Goal: Task Accomplishment & Management: Manage account settings

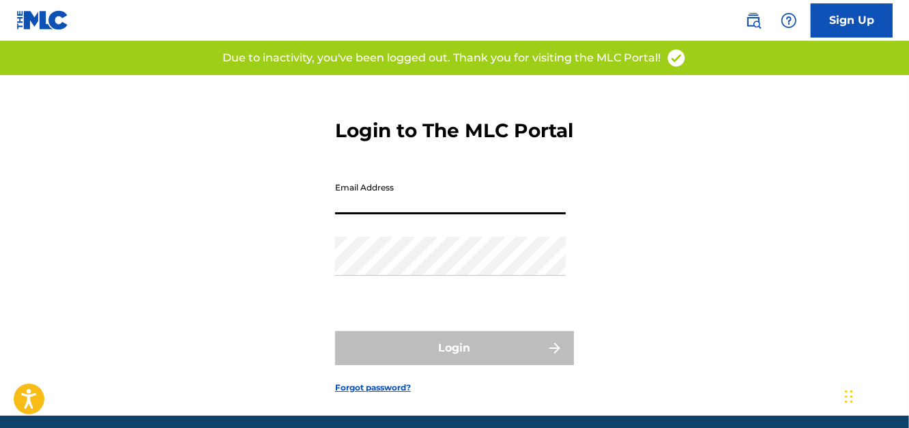
click at [443, 214] on input "Email Address" at bounding box center [450, 194] width 231 height 39
type input "[EMAIL_ADDRESS][DOMAIN_NAME]"
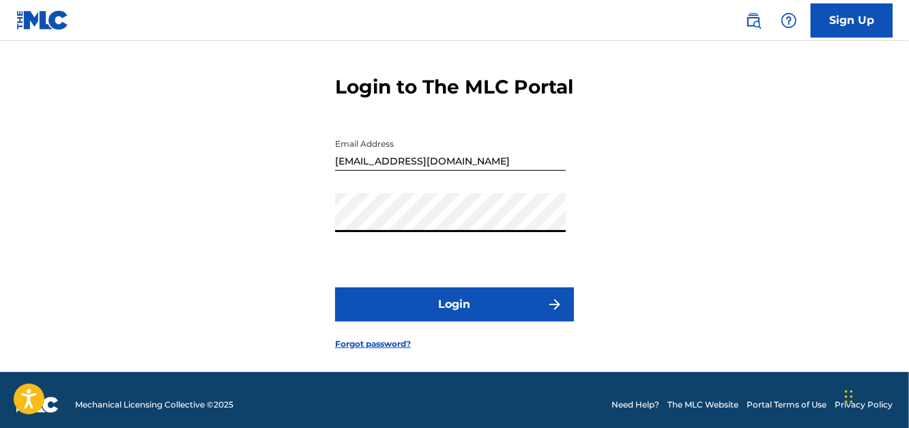
scroll to position [68, 0]
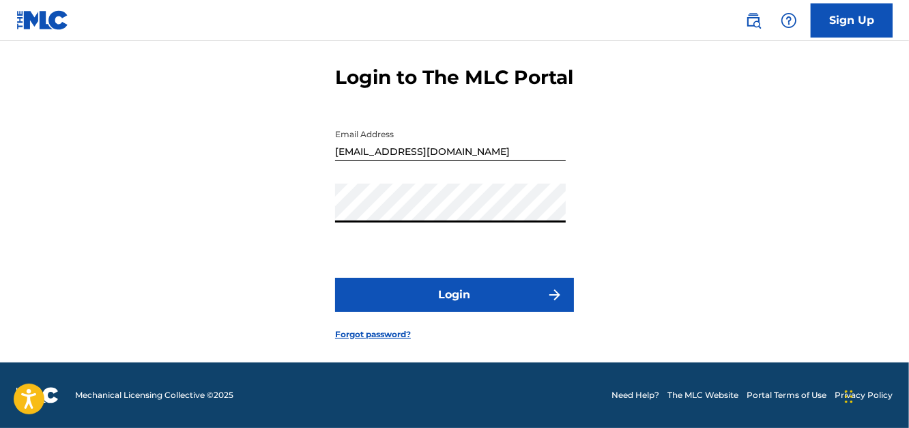
click at [469, 293] on button "Login" at bounding box center [454, 295] width 239 height 34
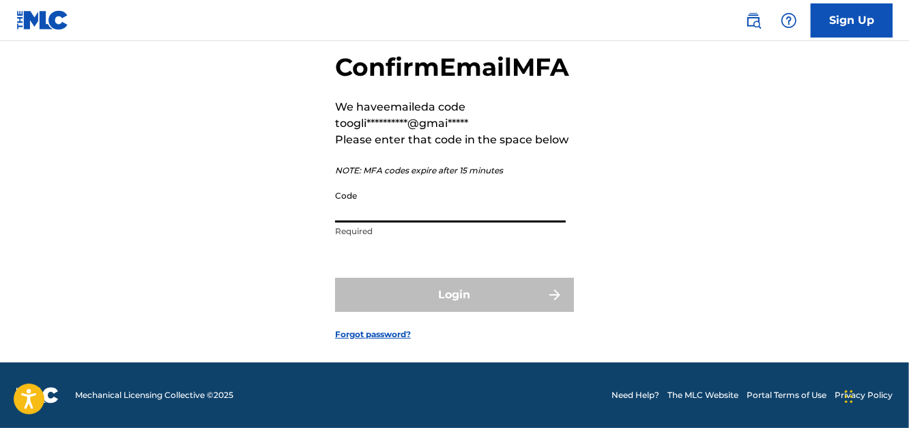
paste input "046248"
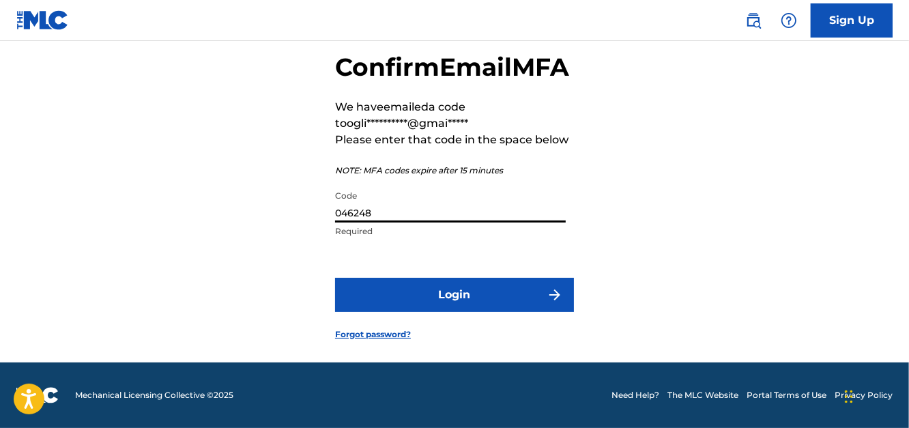
scroll to position [98, 0]
type input "046248"
click at [459, 287] on button "Login" at bounding box center [454, 295] width 239 height 34
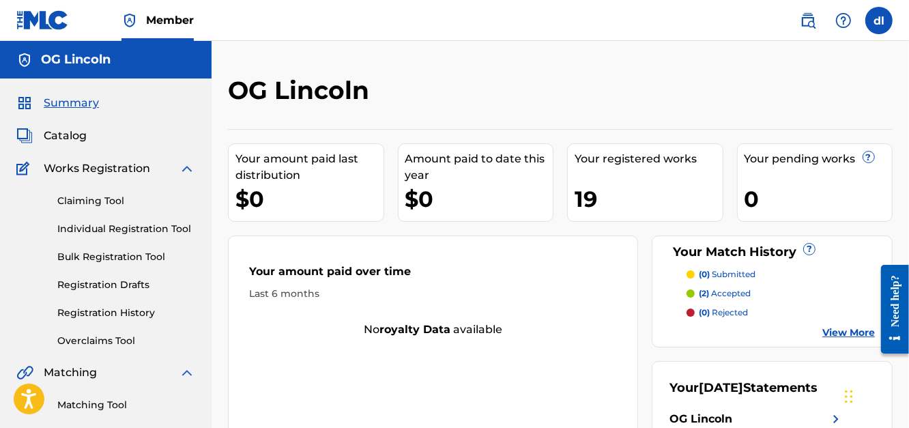
click at [78, 139] on span "Catalog" at bounding box center [65, 136] width 43 height 16
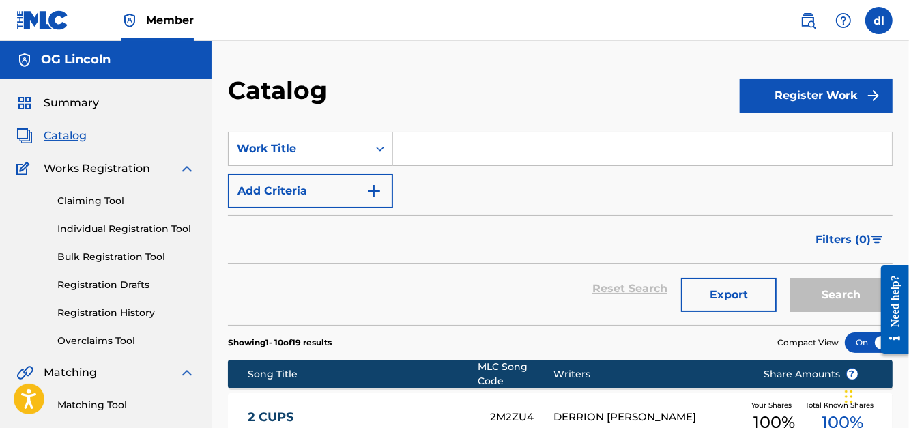
click at [130, 285] on link "Registration Drafts" at bounding box center [126, 285] width 138 height 14
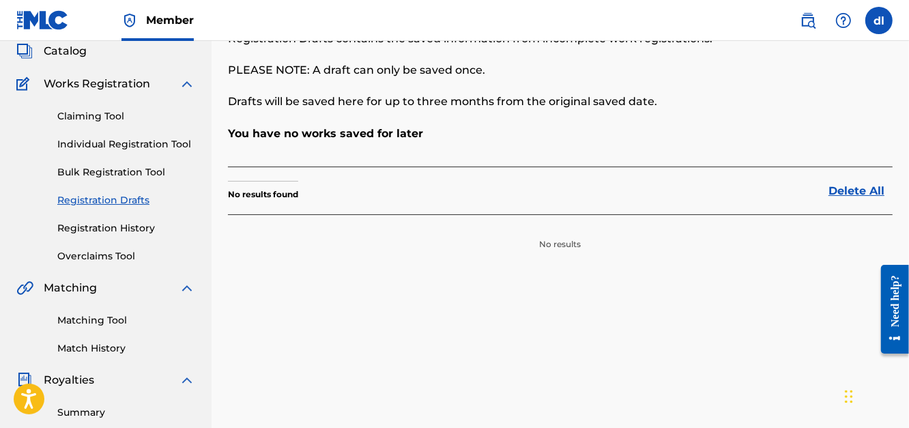
scroll to position [68, 0]
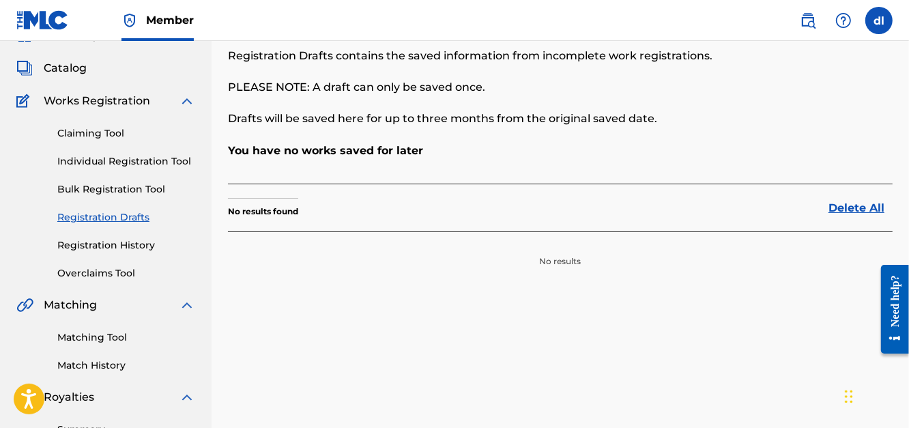
click at [124, 247] on link "Registration History" at bounding box center [126, 245] width 138 height 14
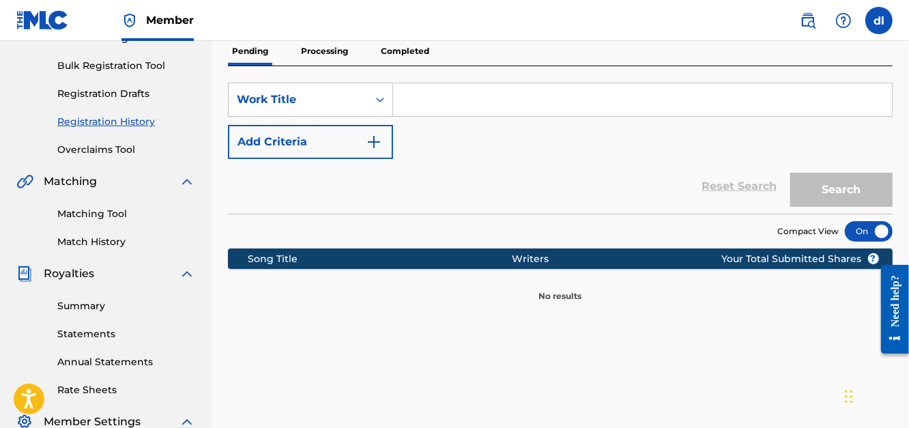
scroll to position [68, 0]
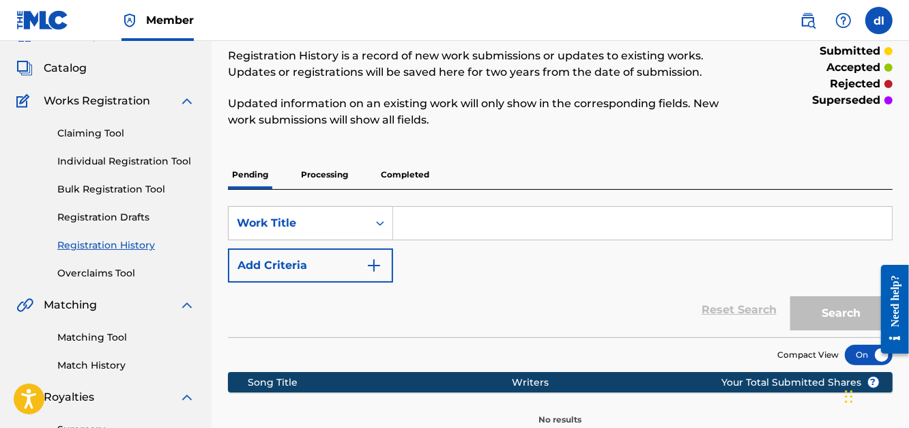
click at [325, 173] on p "Processing" at bounding box center [324, 174] width 55 height 29
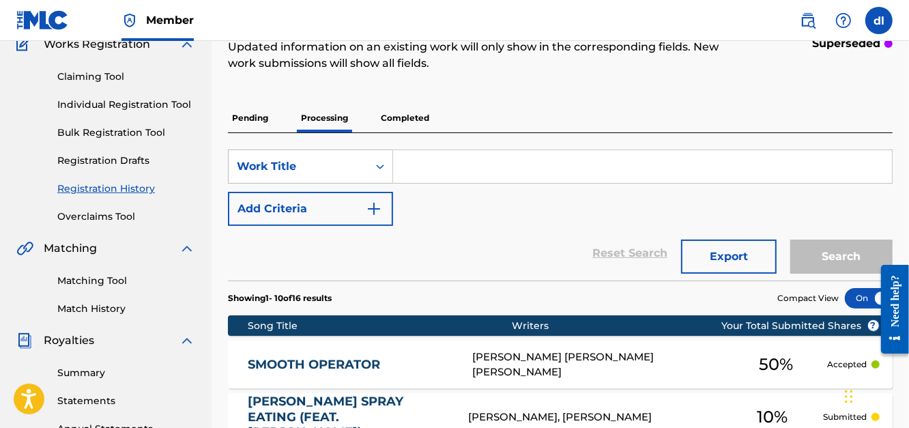
scroll to position [100, 0]
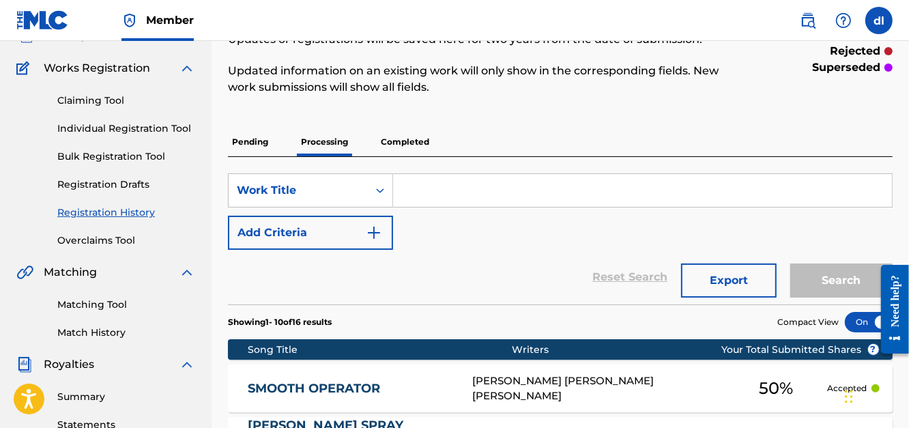
click at [418, 138] on p "Completed" at bounding box center [405, 142] width 57 height 29
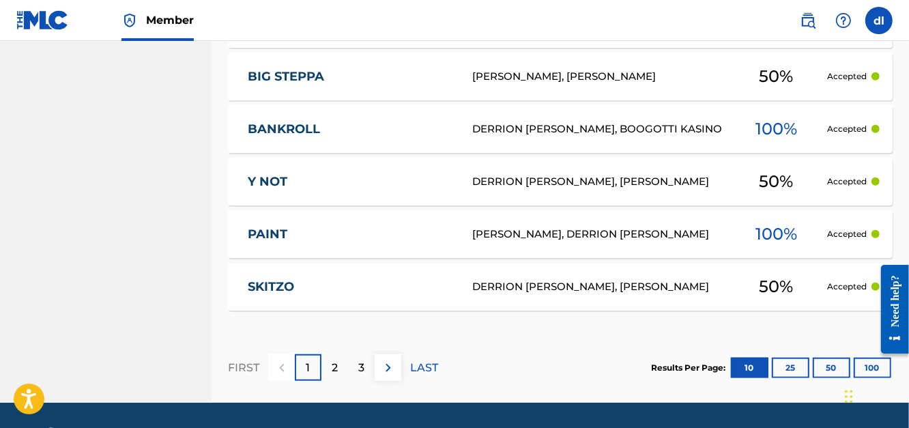
scroll to position [751, 0]
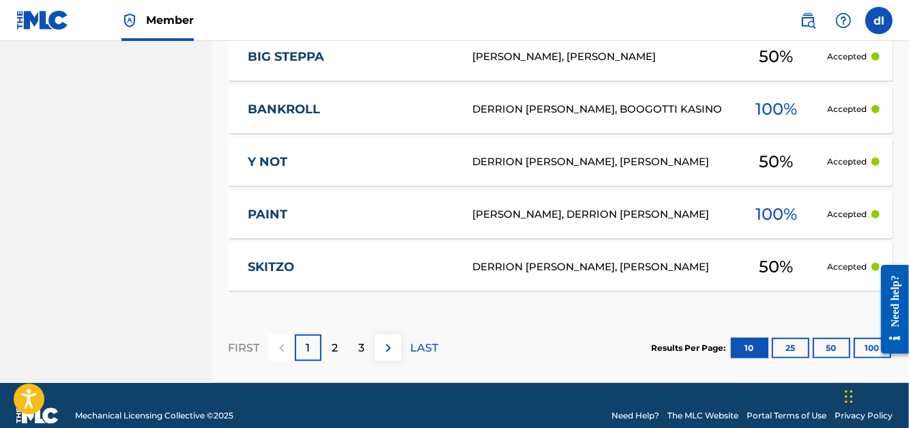
click at [343, 345] on div "2" at bounding box center [334, 347] width 27 height 27
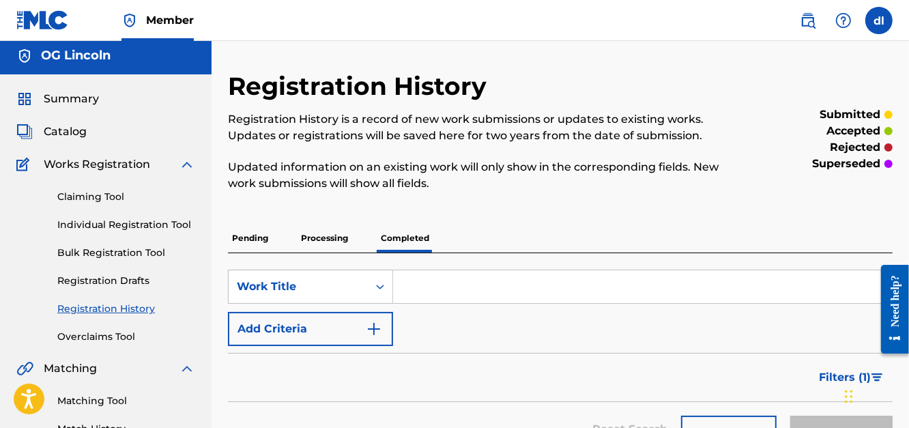
scroll to position [0, 0]
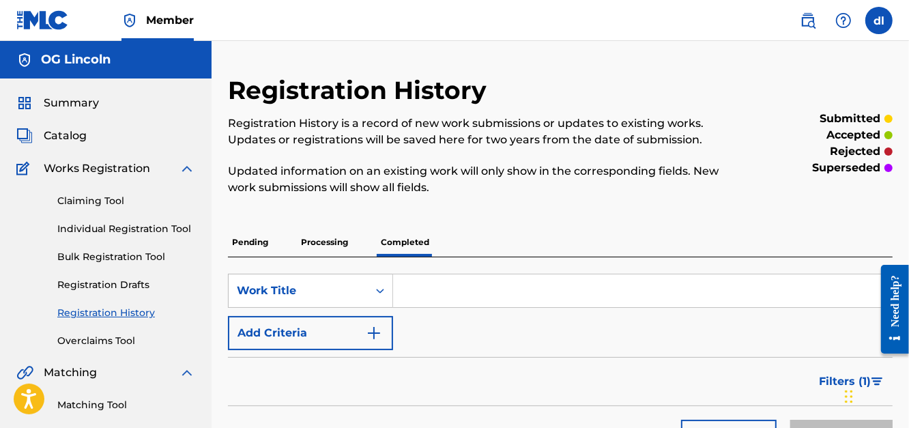
click at [87, 102] on span "Summary" at bounding box center [71, 103] width 55 height 16
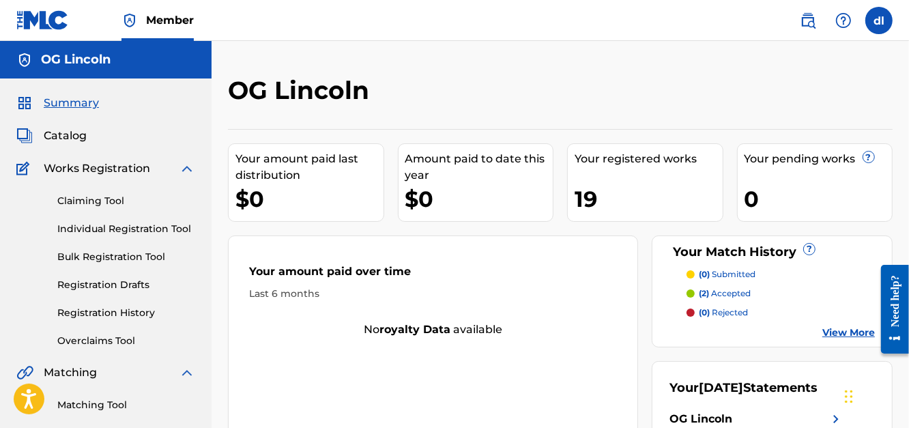
click at [81, 141] on span "Catalog" at bounding box center [65, 136] width 43 height 16
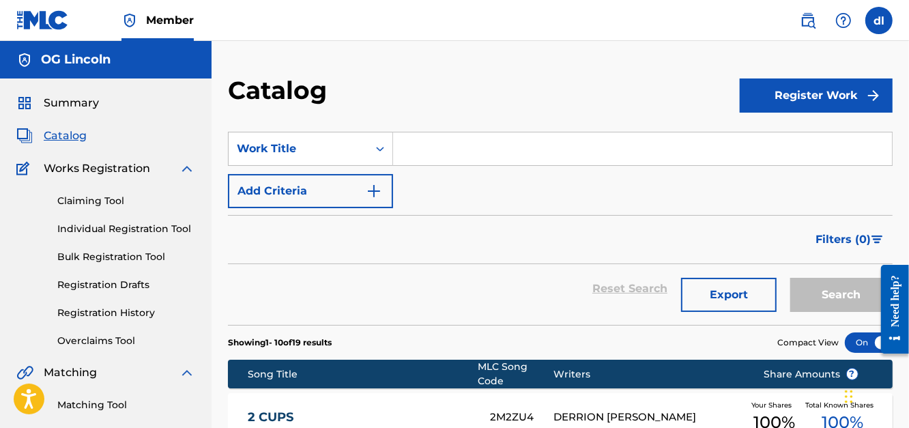
click at [836, 240] on span "Filters ( 0 )" at bounding box center [842, 239] width 55 height 16
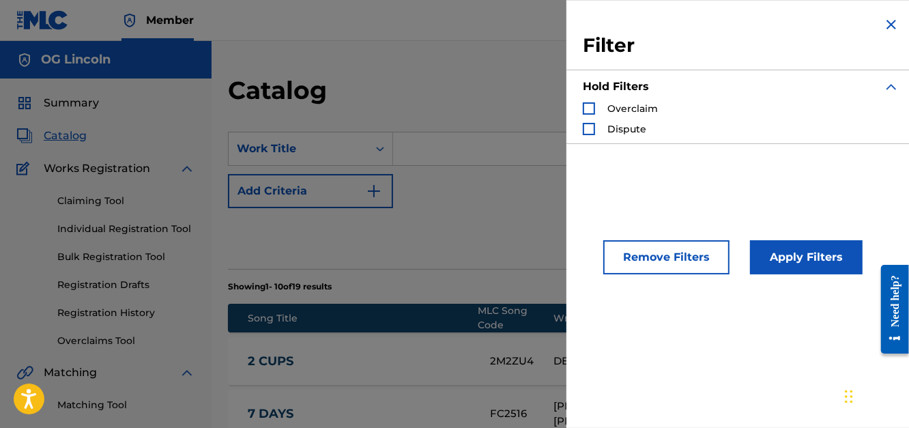
click at [588, 110] on div "Search Form" at bounding box center [589, 108] width 12 height 12
click at [807, 254] on button "Apply Filters" at bounding box center [806, 257] width 113 height 34
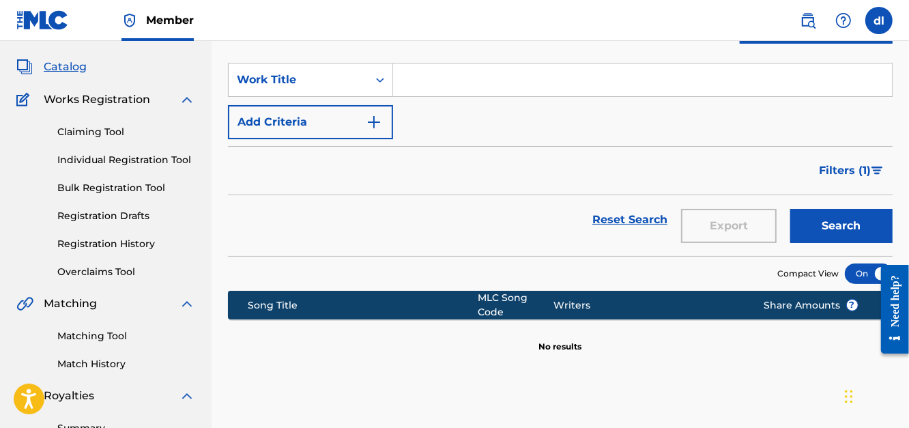
scroll to position [68, 0]
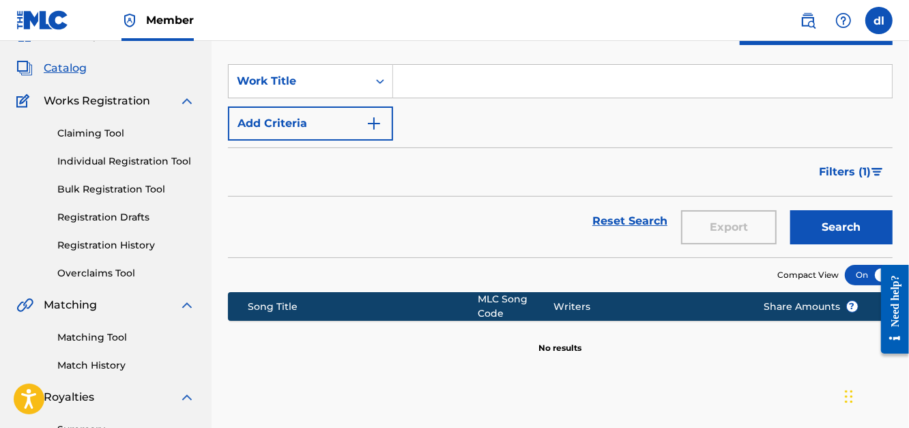
click at [847, 172] on span "Filters ( 1 )" at bounding box center [845, 172] width 52 height 16
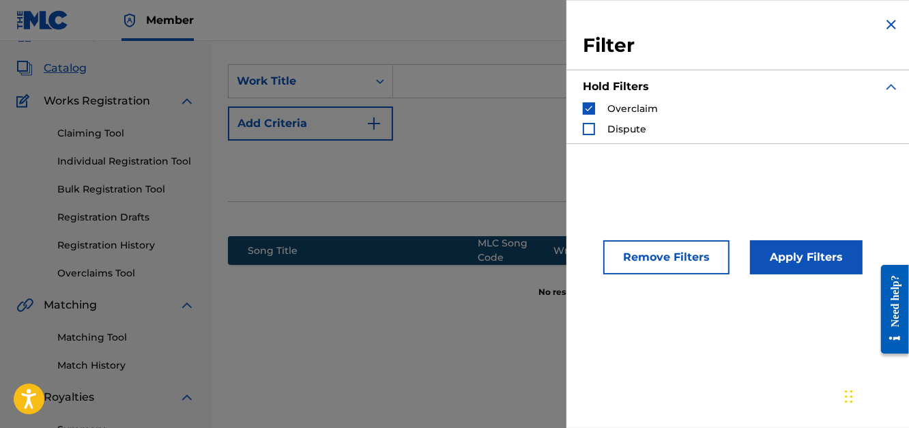
click at [584, 107] on img "Search Form" at bounding box center [589, 109] width 10 height 10
drag, startPoint x: 651, startPoint y: 243, endPoint x: 559, endPoint y: 212, distance: 97.3
click at [650, 243] on button "Remove Filters" at bounding box center [666, 257] width 126 height 34
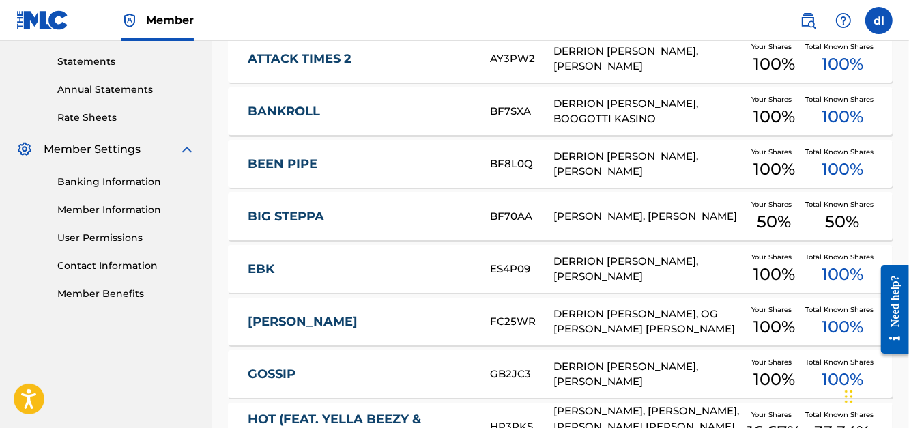
scroll to position [622, 0]
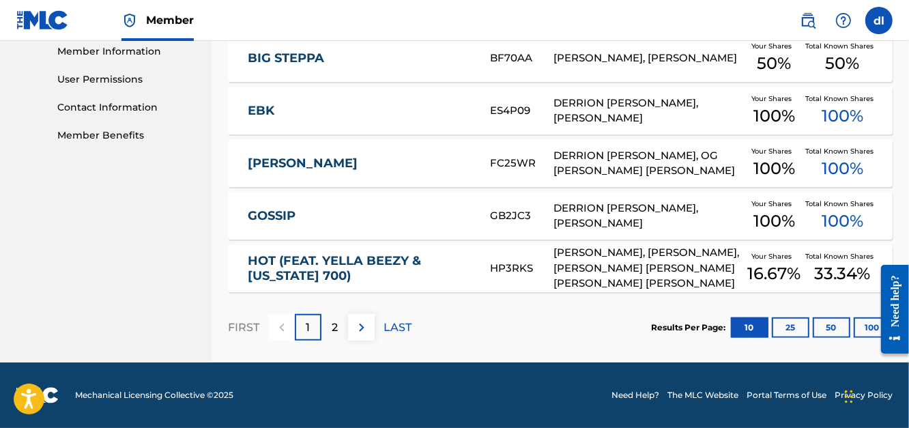
click at [334, 333] on p "2" at bounding box center [335, 327] width 6 height 16
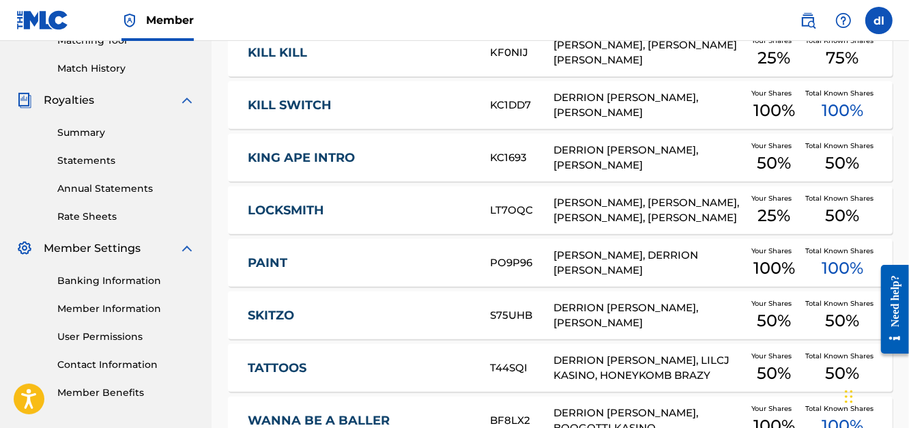
scroll to position [364, 0]
click at [276, 263] on link "PAINT" at bounding box center [360, 264] width 224 height 16
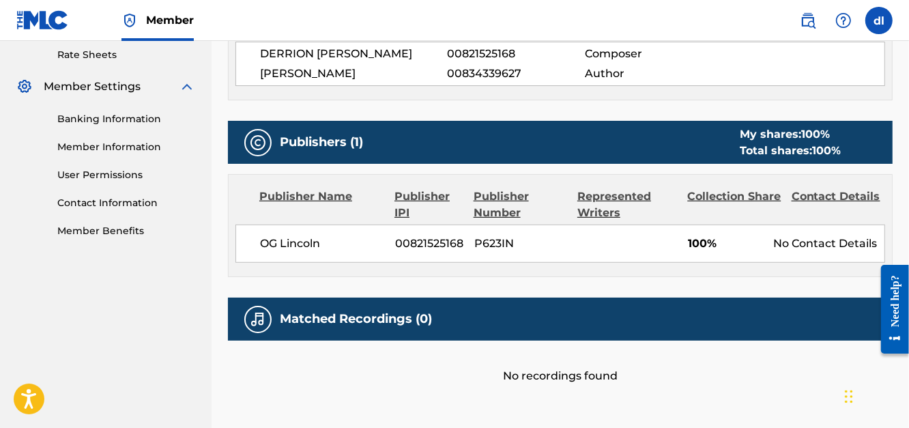
scroll to position [546, 0]
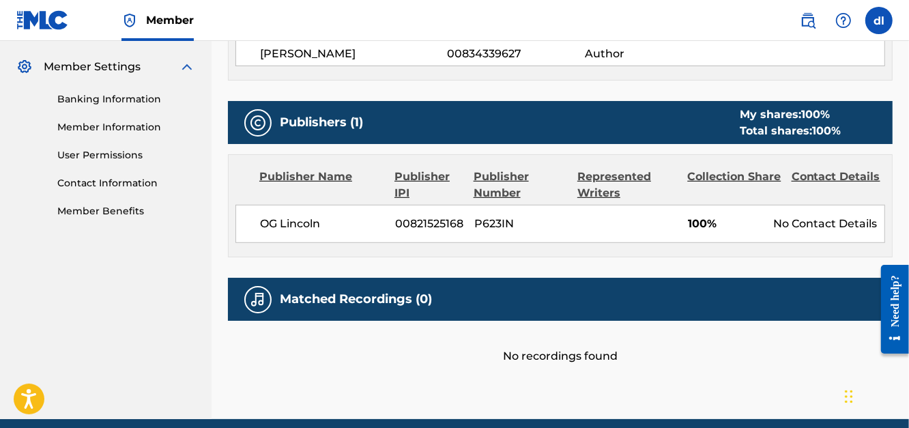
click at [77, 182] on link "Contact Information" at bounding box center [126, 183] width 138 height 14
